Goal: Task Accomplishment & Management: Manage account settings

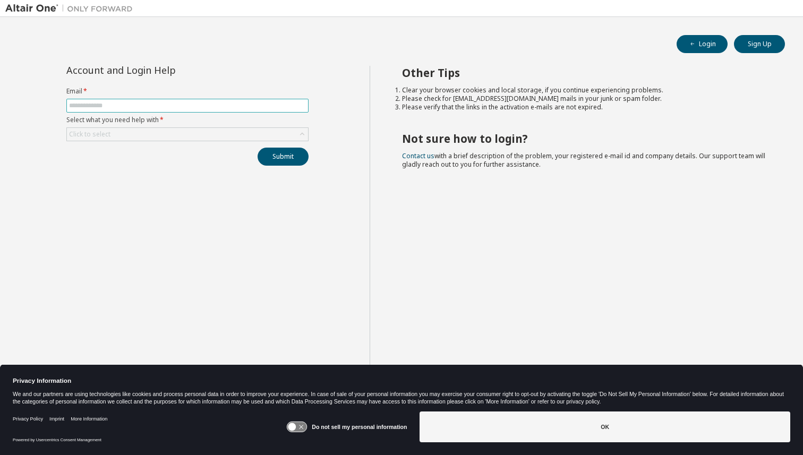
click at [242, 102] on input "text" at bounding box center [187, 105] width 237 height 8
type input "**********"
click at [227, 138] on div "Click to select" at bounding box center [187, 134] width 241 height 13
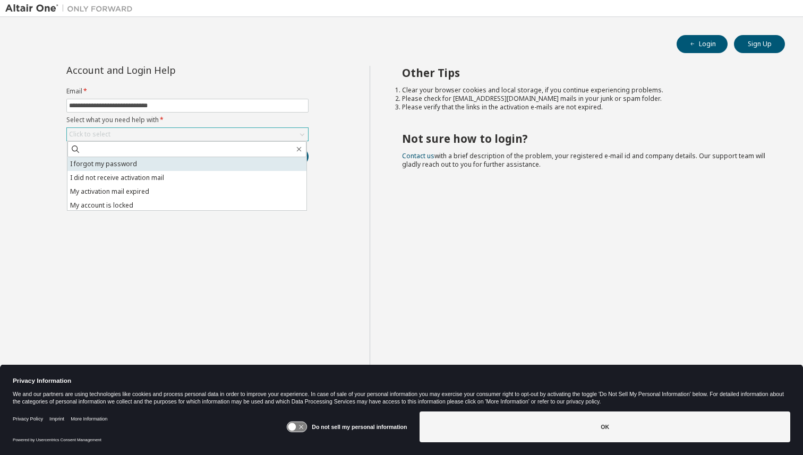
click at [177, 159] on li "I forgot my password" at bounding box center [186, 164] width 239 height 14
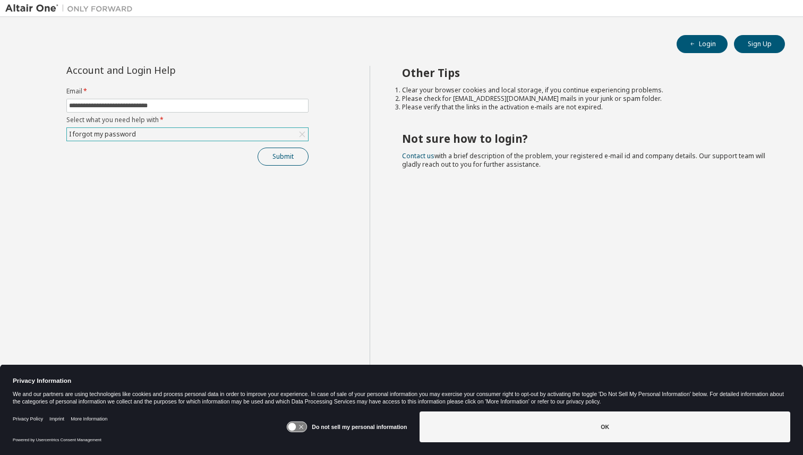
click at [273, 154] on button "Submit" at bounding box center [282, 157] width 51 height 18
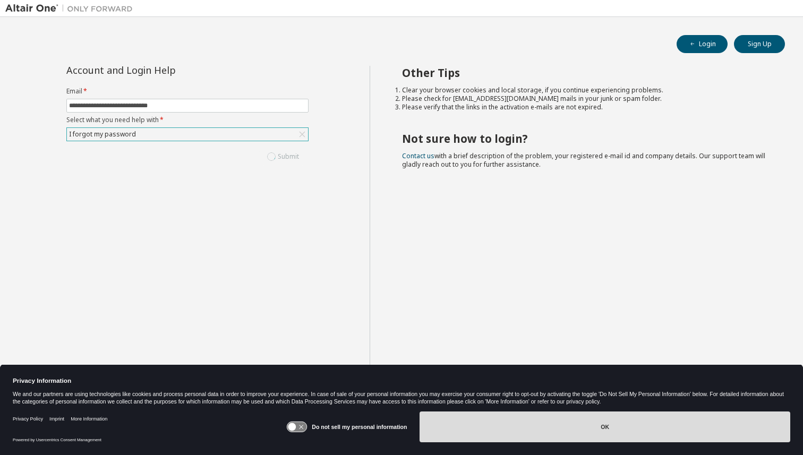
click at [514, 421] on button "OK" at bounding box center [604, 426] width 371 height 31
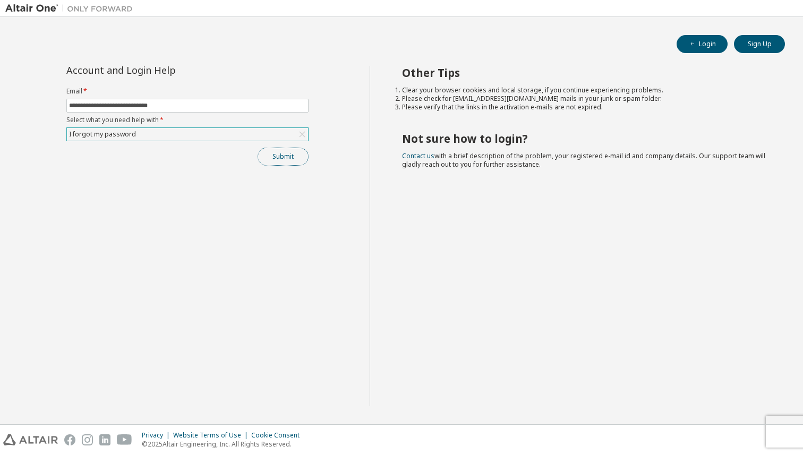
click at [292, 163] on button "Submit" at bounding box center [282, 157] width 51 height 18
